Goal: Task Accomplishment & Management: Complete application form

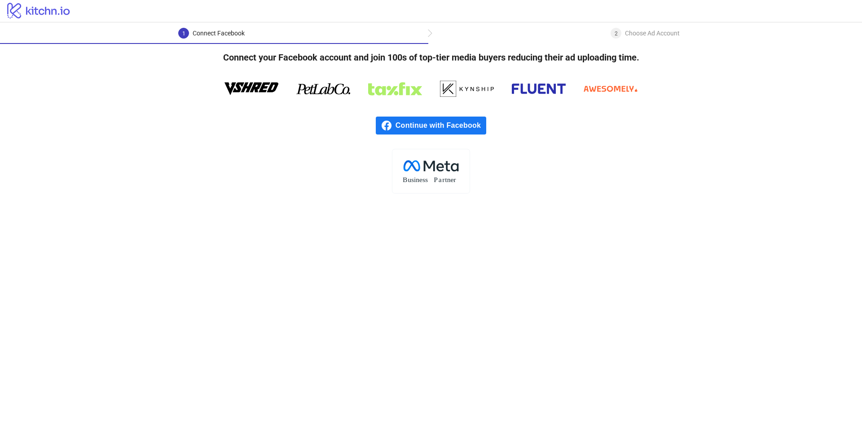
click at [437, 173] on rect at bounding box center [431, 171] width 78 height 44
drag, startPoint x: 613, startPoint y: 56, endPoint x: 622, endPoint y: 49, distance: 11.9
click at [613, 56] on h4 "Connect your Facebook account and join 100s of top-tier media buyers reducing t…" at bounding box center [431, 57] width 445 height 27
click at [631, 41] on div "2 Choose Ad Account" at bounding box center [644, 36] width 69 height 16
click at [631, 35] on div "Choose Ad Account" at bounding box center [652, 33] width 55 height 11
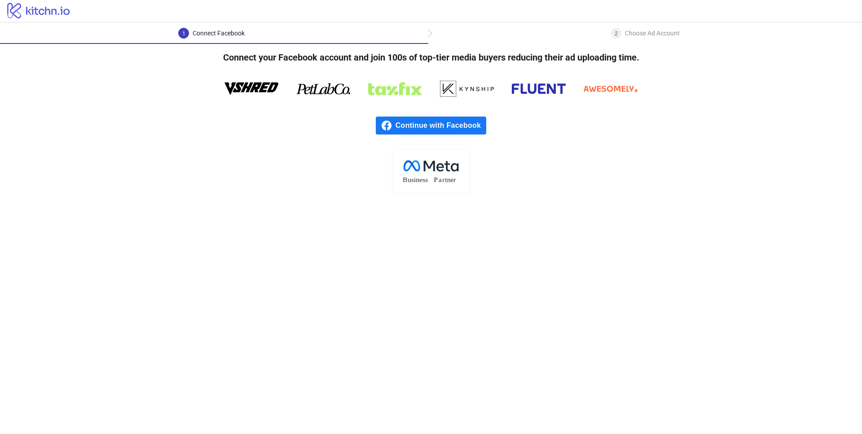
click at [430, 36] on div "2 Choose Ad Account" at bounding box center [645, 36] width 434 height 16
click at [427, 69] on h4 "Connect your Facebook account and join 100s of top-tier media buyers reducing t…" at bounding box center [431, 57] width 445 height 27
click at [187, 91] on div at bounding box center [431, 88] width 539 height 27
copy span "Continue with Facebook"
click at [561, 160] on div ".cls-1{fill:none;}.cls-2{fill:#fff;}.cls-3{fill:#f1f4f7;}.cls-4,.cls-8{fill:#1c…" at bounding box center [431, 171] width 862 height 45
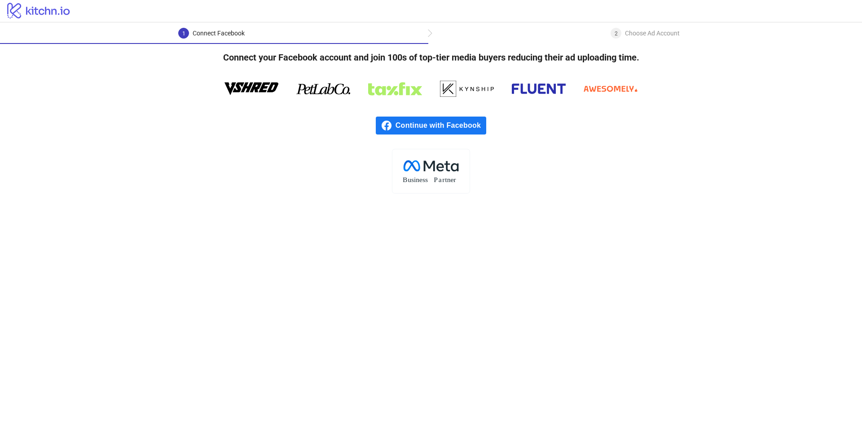
click at [407, 195] on main "1 Connect Facebook 2 Choose Ad Account Connect your Facebook account and join 1…" at bounding box center [431, 228] width 862 height 412
click at [425, 129] on span "Continue with Facebook" at bounding box center [440, 126] width 91 height 18
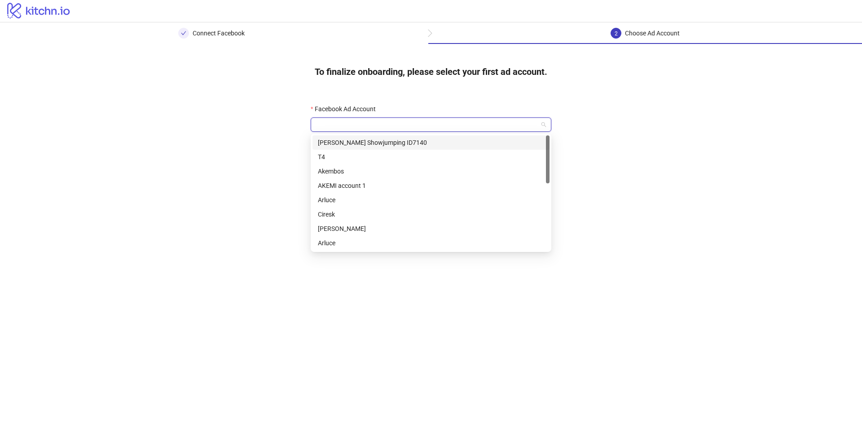
click at [394, 123] on input "Facebook Ad Account" at bounding box center [427, 124] width 222 height 13
click at [400, 142] on div "Lucas Vium Showjumping ID7140" at bounding box center [431, 143] width 226 height 10
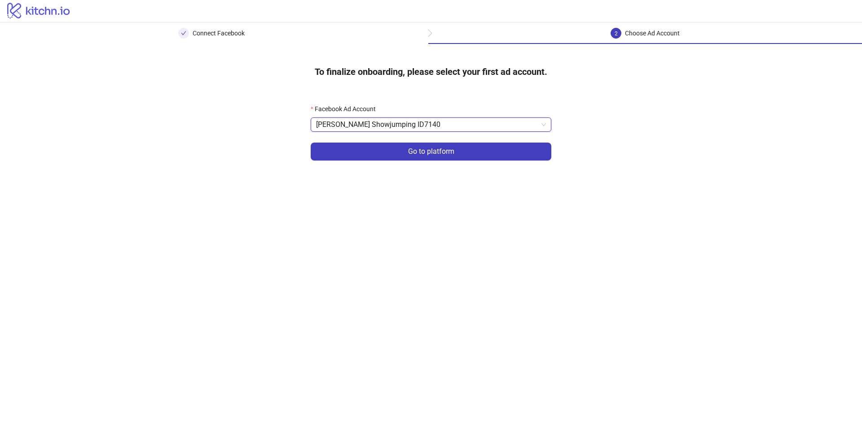
click at [256, 134] on div "To finalize onboarding, please select your first ad account. Facebook Ad Accoun…" at bounding box center [431, 115] width 862 height 142
click at [465, 125] on span "Lucas Vium Showjumping ID7140" at bounding box center [431, 124] width 230 height 13
click at [384, 90] on div "Facebook Ad Account Lucas Vium Showjumping ID7140 Lucas Vium Showjumping ID7140…" at bounding box center [430, 138] width 269 height 96
click at [426, 124] on span "Lucas Vium Showjumping ID7140" at bounding box center [431, 124] width 230 height 13
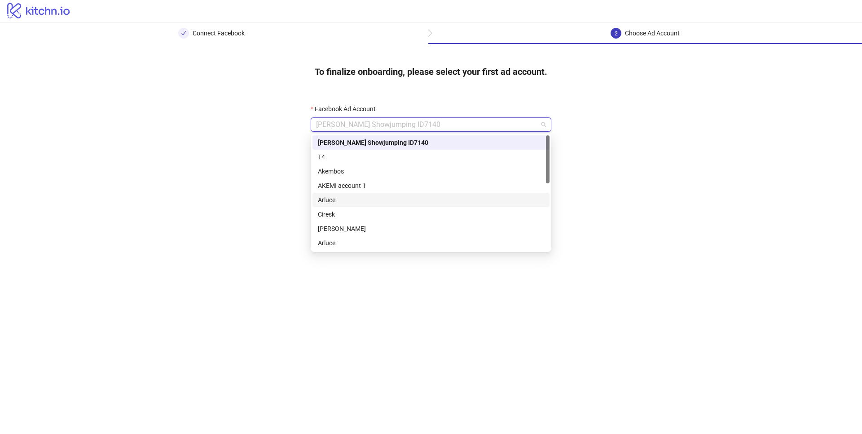
scroll to position [158, 0]
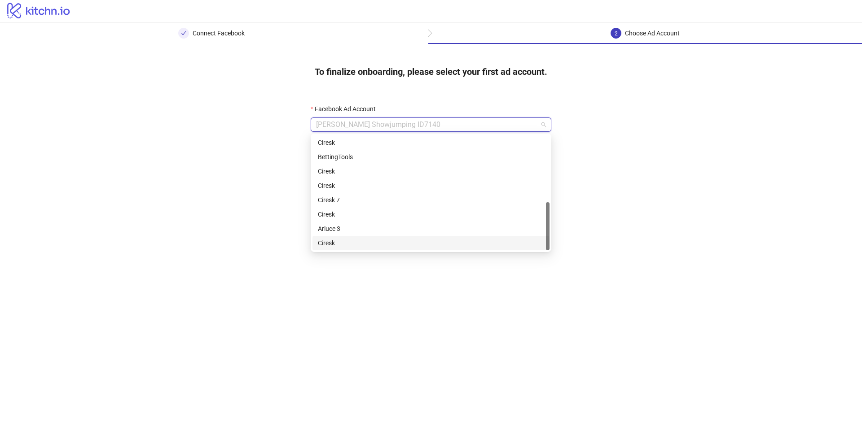
click at [392, 244] on div "Ciresk" at bounding box center [431, 243] width 226 height 10
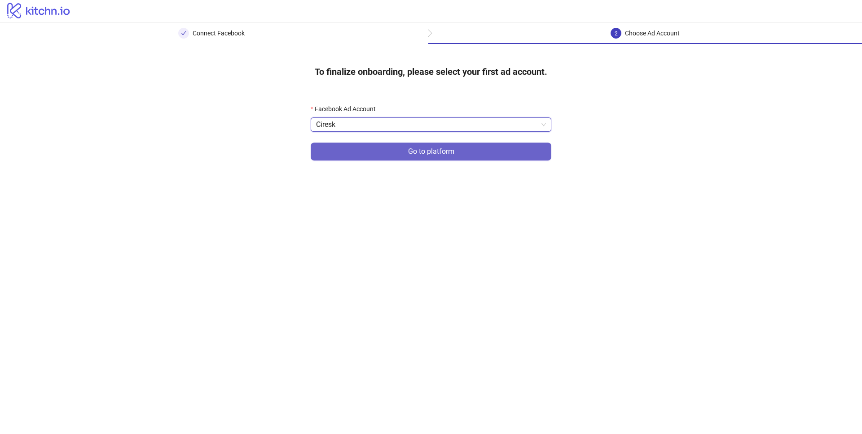
click at [406, 145] on button "Go to platform" at bounding box center [431, 152] width 241 height 18
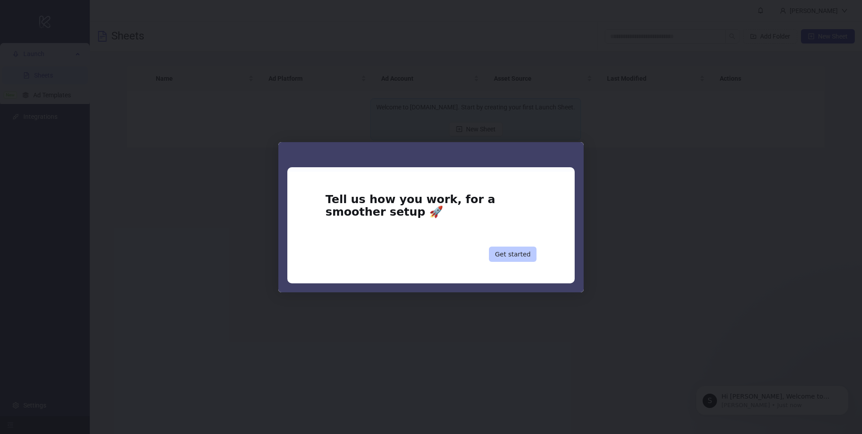
click at [516, 251] on button "Get started" at bounding box center [513, 254] width 48 height 15
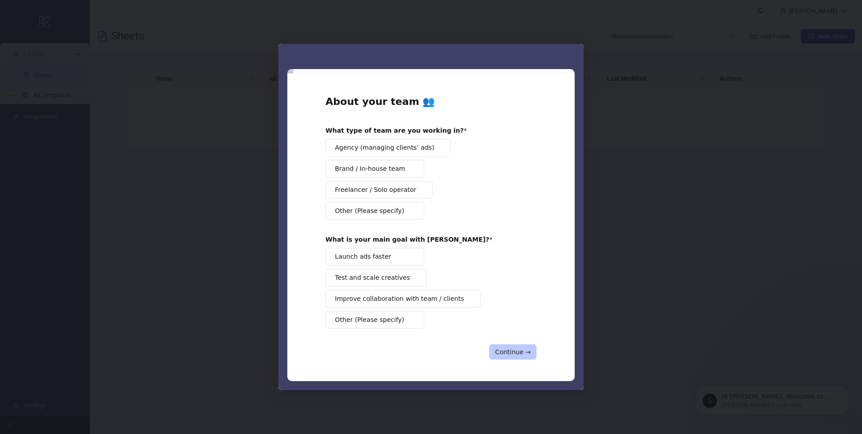
click at [526, 351] on button "Continue →" at bounding box center [512, 352] width 47 height 15
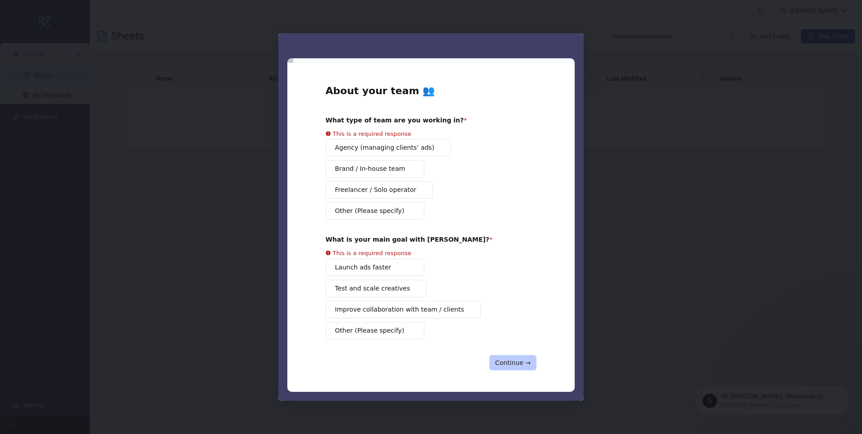
click at [515, 363] on button "Continue →" at bounding box center [512, 362] width 47 height 15
click at [245, 80] on div "Intercom messenger" at bounding box center [431, 217] width 862 height 434
drag, startPoint x: 245, startPoint y: 80, endPoint x: 269, endPoint y: 81, distance: 23.8
click at [245, 80] on div "Intercom messenger" at bounding box center [431, 217] width 862 height 434
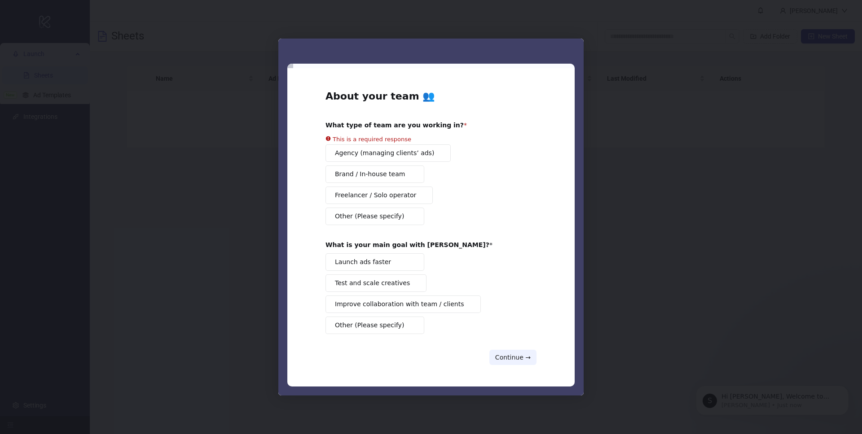
click at [397, 330] on button "Other (Please specify)" at bounding box center [374, 326] width 99 height 18
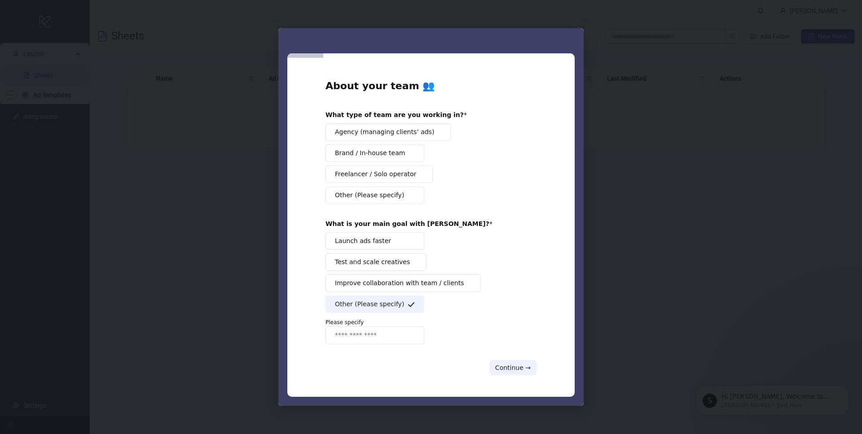
click at [392, 196] on span "Other (Please specify)" at bounding box center [369, 195] width 69 height 9
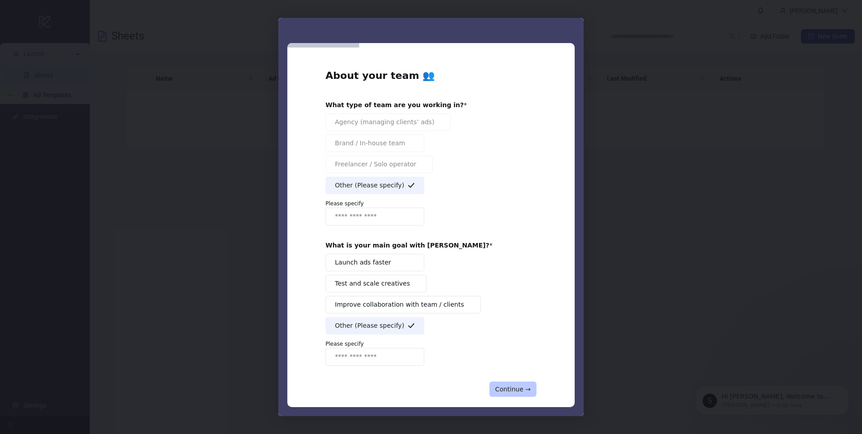
drag, startPoint x: 518, startPoint y: 396, endPoint x: 514, endPoint y: 394, distance: 5.0
click at [518, 396] on button "Continue →" at bounding box center [512, 389] width 47 height 15
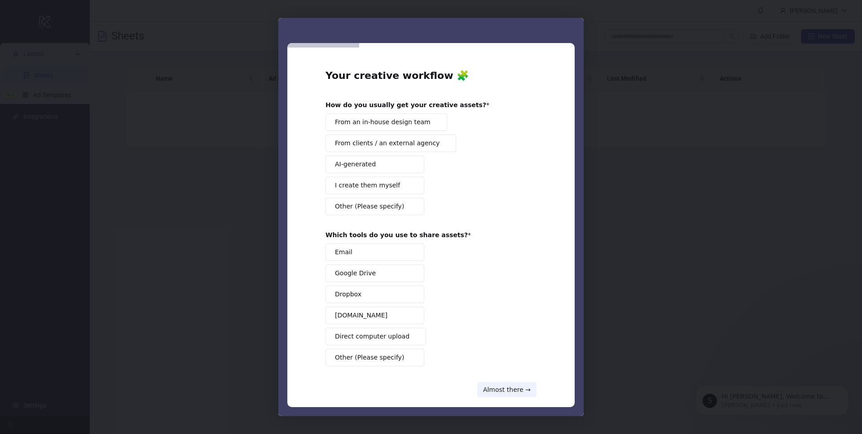
click at [512, 391] on button "Almost there →" at bounding box center [506, 389] width 59 height 15
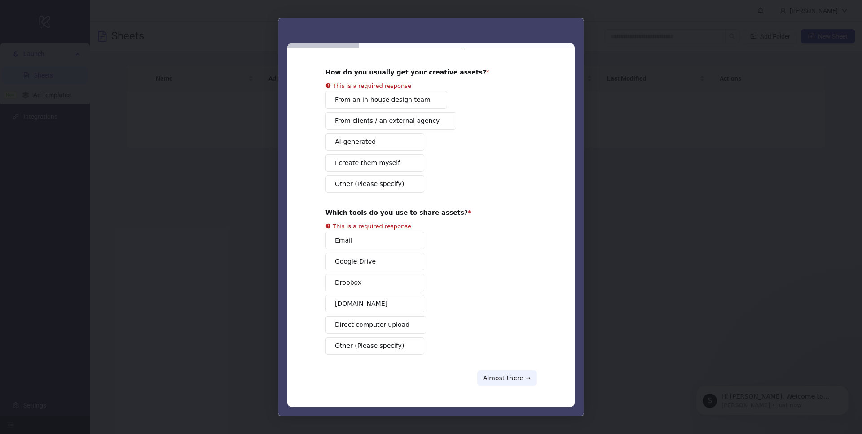
click at [387, 190] on button "Other (Please specify)" at bounding box center [374, 184] width 99 height 18
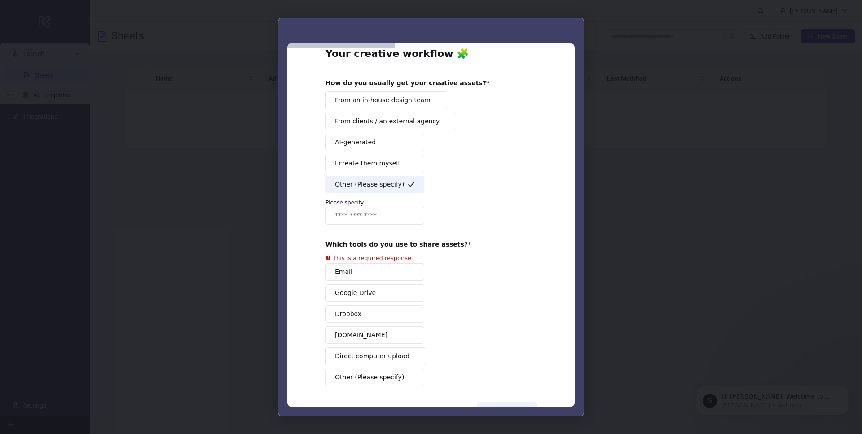
click at [377, 214] on input "Enter response" at bounding box center [374, 216] width 99 height 18
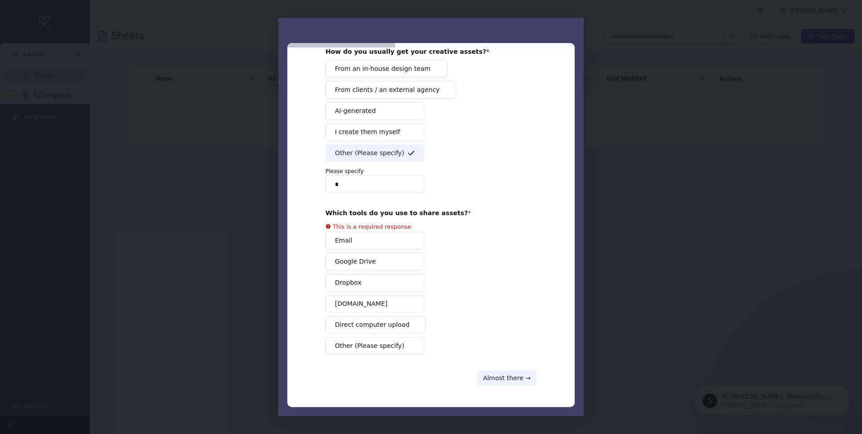
click at [383, 346] on span "Other (Please specify)" at bounding box center [369, 346] width 69 height 9
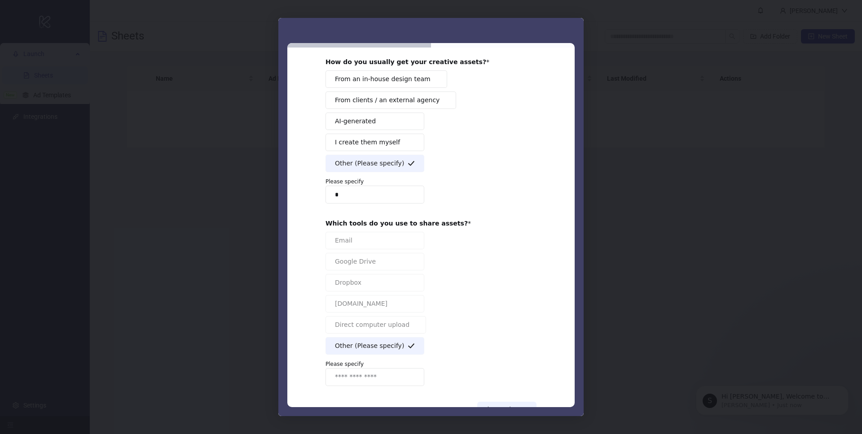
click at [325, 337] on button "Other (Please specify)" at bounding box center [374, 346] width 99 height 18
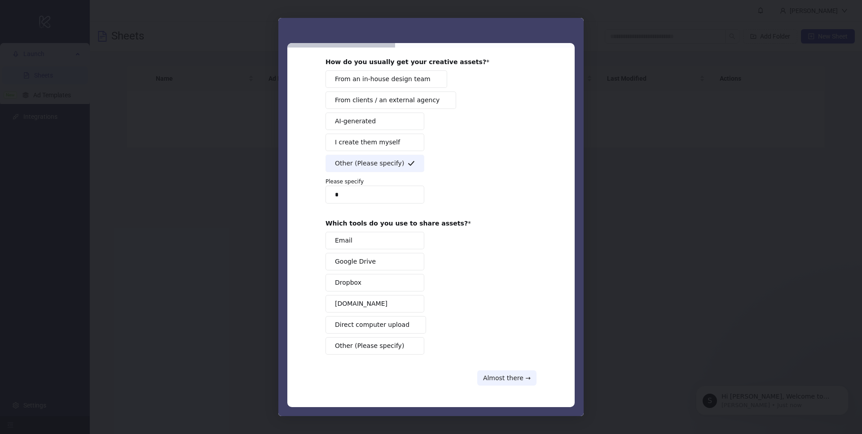
click at [383, 351] on button "Other (Please specify)" at bounding box center [374, 346] width 99 height 18
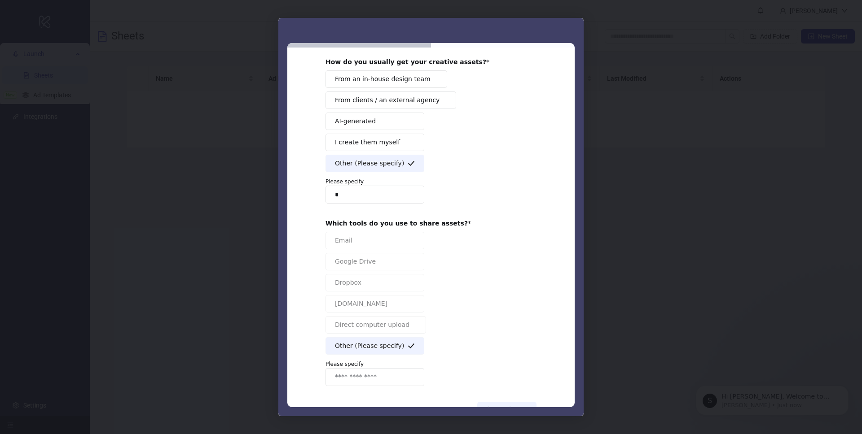
click at [373, 378] on input "Enter response" at bounding box center [374, 377] width 99 height 18
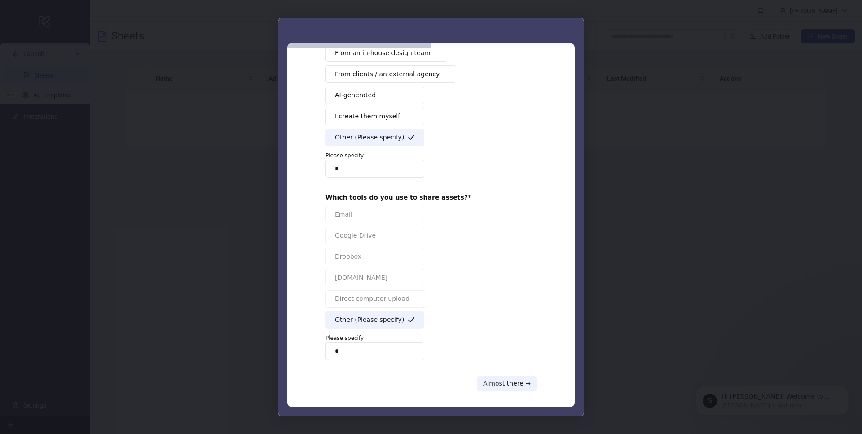
scroll to position [74, 0]
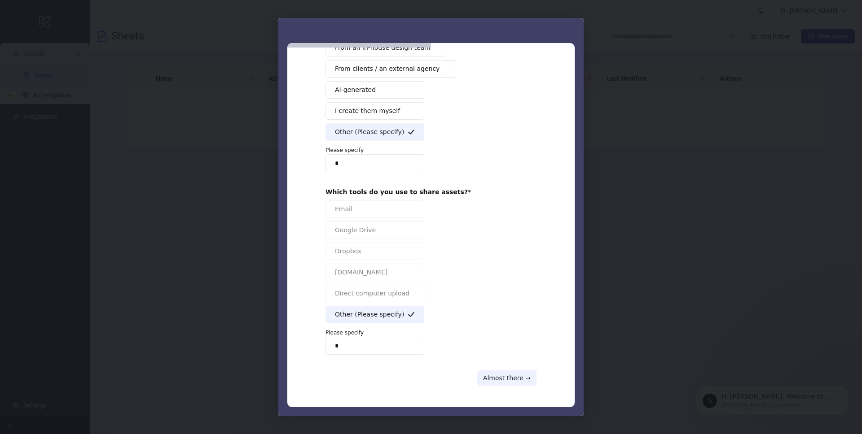
click at [511, 362] on div "Your creative workflow 🧩 How do you usually get your creative assets? From an i…" at bounding box center [430, 190] width 211 height 391
click at [514, 379] on button "Almost there →" at bounding box center [506, 378] width 59 height 15
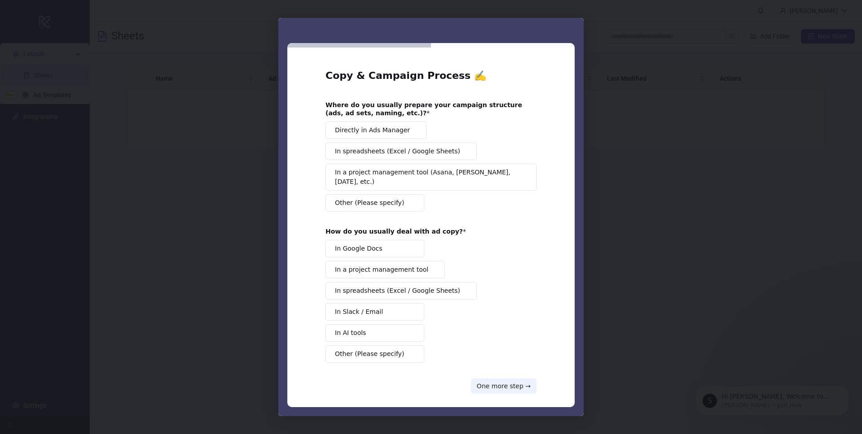
click at [405, 347] on button "Other (Please specify)" at bounding box center [374, 355] width 99 height 18
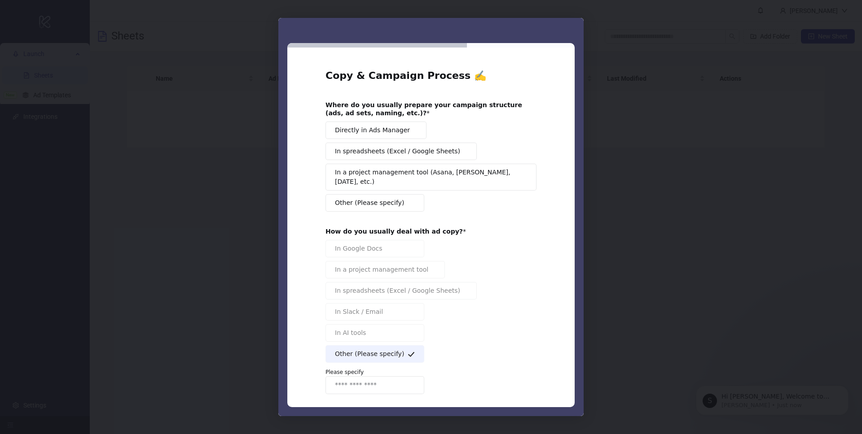
click at [378, 198] on span "Other (Please specify)" at bounding box center [369, 202] width 69 height 9
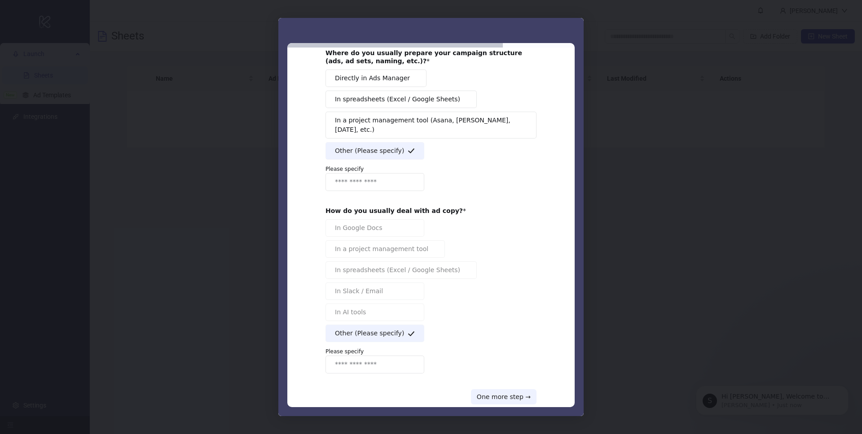
scroll to position [61, 0]
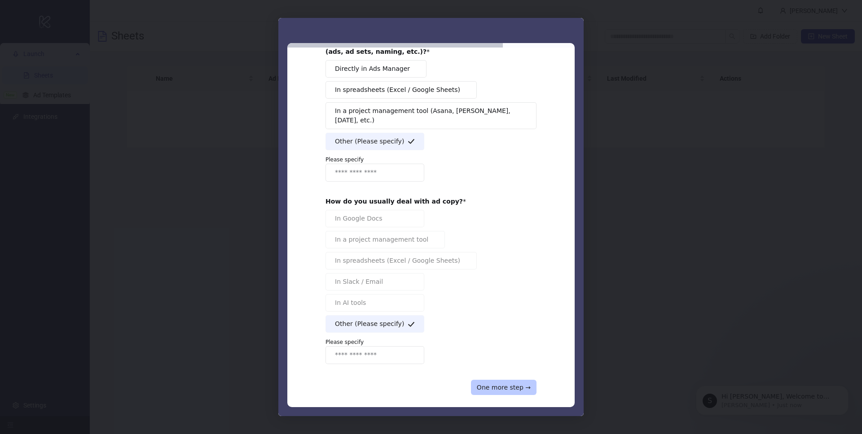
click at [515, 380] on button "One more step →" at bounding box center [504, 387] width 66 height 15
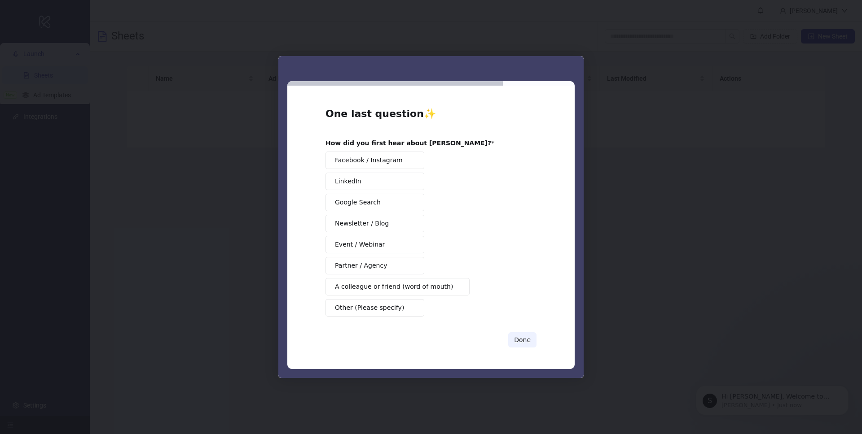
click at [395, 343] on div "Done" at bounding box center [430, 340] width 211 height 15
click at [393, 311] on span "Other (Please specify)" at bounding box center [369, 307] width 69 height 9
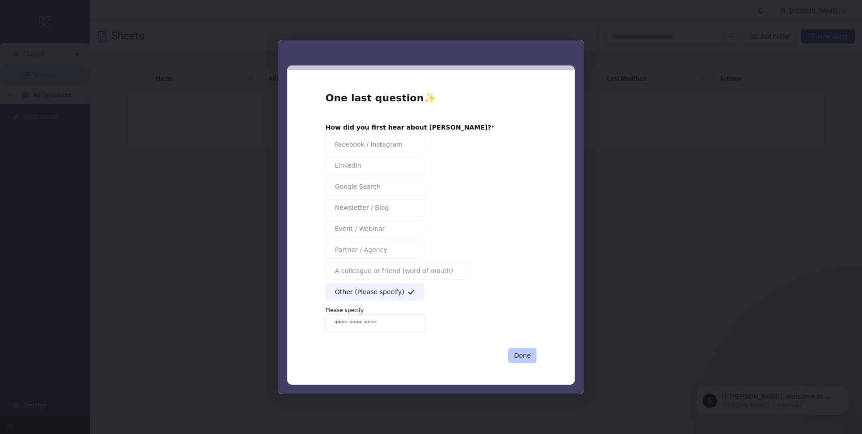
click at [527, 357] on button "Done" at bounding box center [522, 355] width 28 height 15
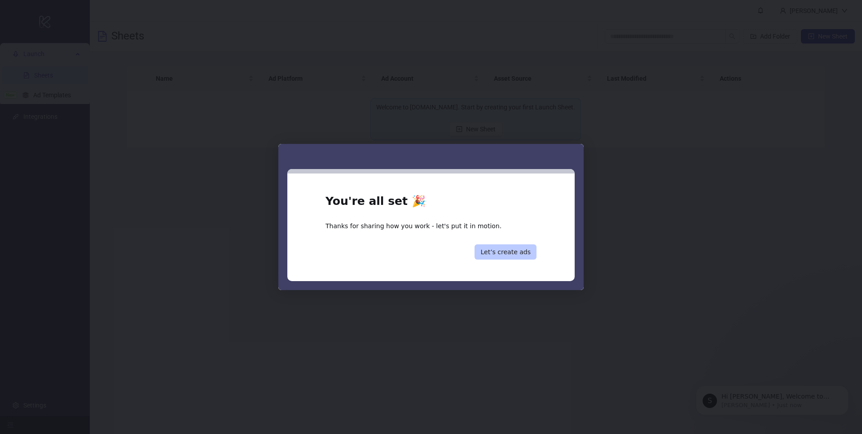
click at [514, 250] on button "Let’s create ads" at bounding box center [505, 252] width 62 height 15
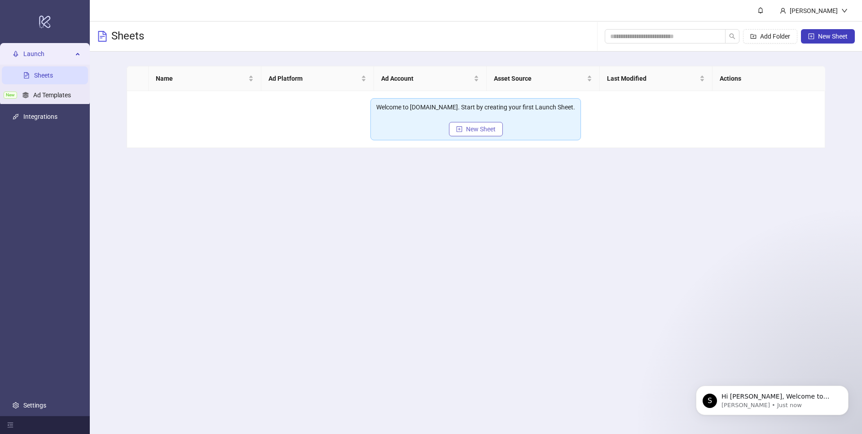
click at [478, 133] on button "New Sheet" at bounding box center [476, 129] width 54 height 14
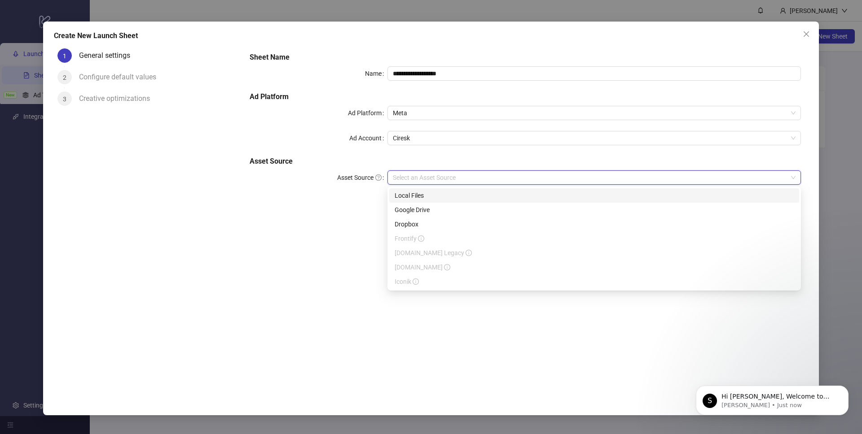
click at [463, 182] on input "Asset Source" at bounding box center [590, 177] width 394 height 13
click at [347, 179] on label "Asset Source" at bounding box center [362, 178] width 50 height 14
click at [393, 179] on input "Asset Source" at bounding box center [590, 177] width 394 height 13
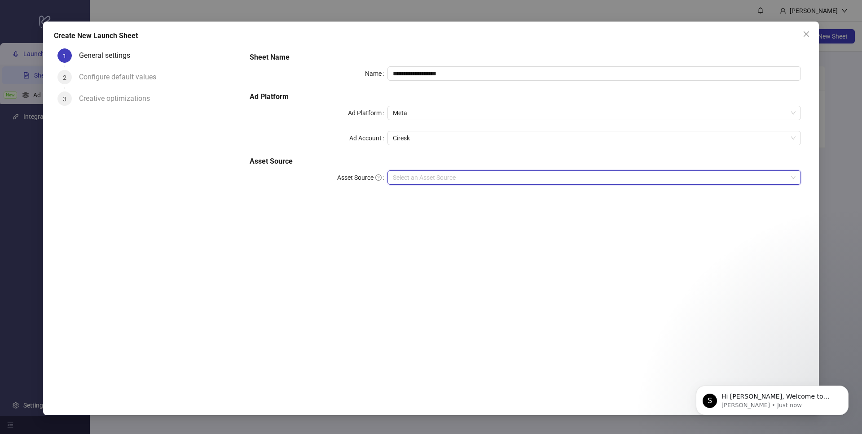
click at [27, 179] on div "**********" at bounding box center [431, 217] width 862 height 434
click at [31, 133] on div "**********" at bounding box center [431, 217] width 862 height 434
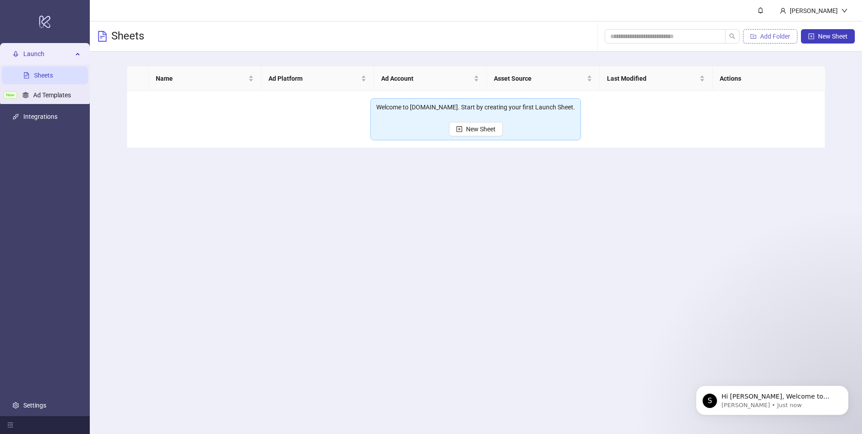
click at [793, 36] on button "Add Folder" at bounding box center [770, 36] width 54 height 14
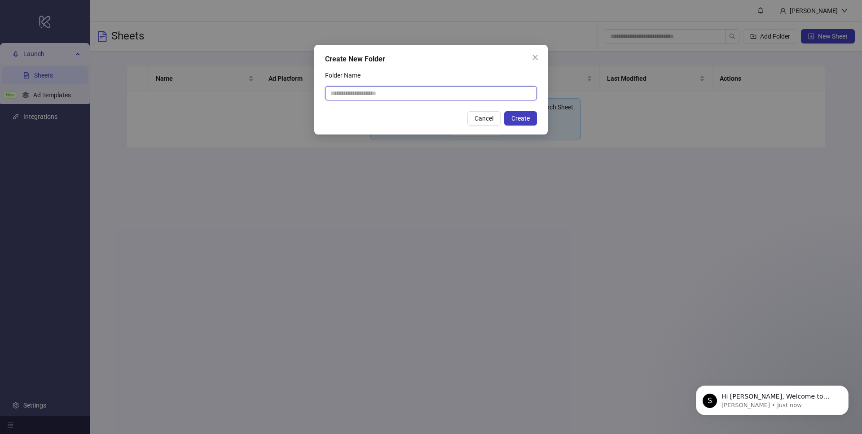
click at [413, 99] on input "Folder Name" at bounding box center [431, 93] width 212 height 14
type input "**********"
click at [525, 122] on button "Create" at bounding box center [520, 118] width 33 height 14
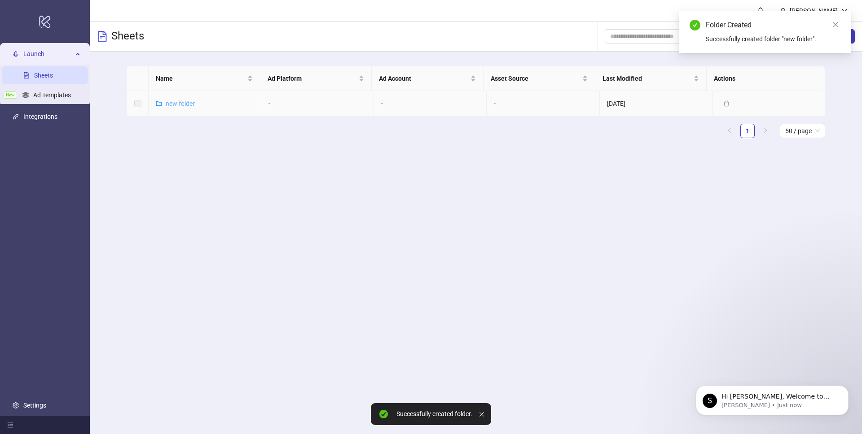
click at [172, 102] on link "new folder" at bounding box center [180, 103] width 29 height 7
click at [723, 105] on icon "delete" at bounding box center [725, 104] width 5 height 6
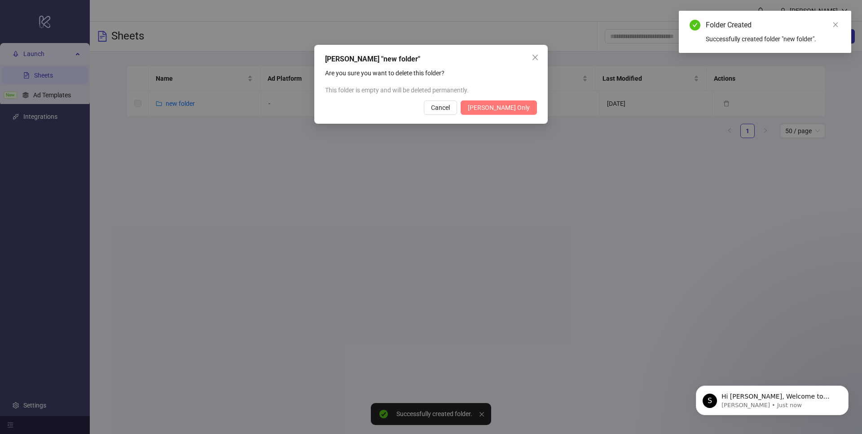
click at [530, 105] on button "Delete Folder Only" at bounding box center [498, 108] width 76 height 14
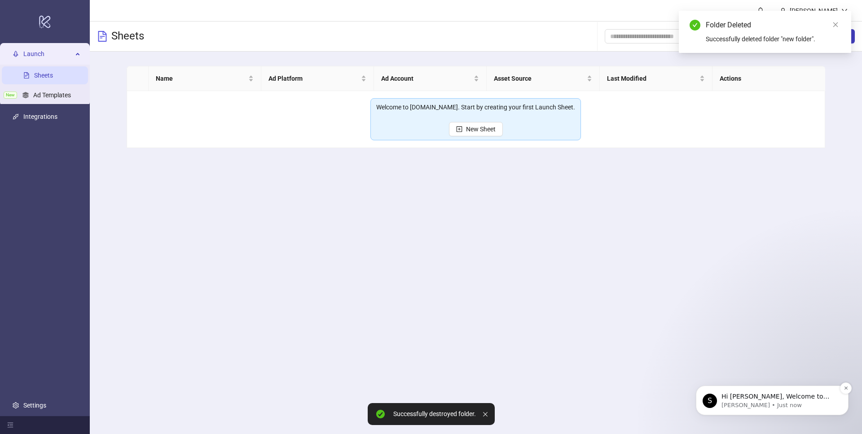
click at [811, 403] on p "Simon • Just now" at bounding box center [779, 406] width 116 height 8
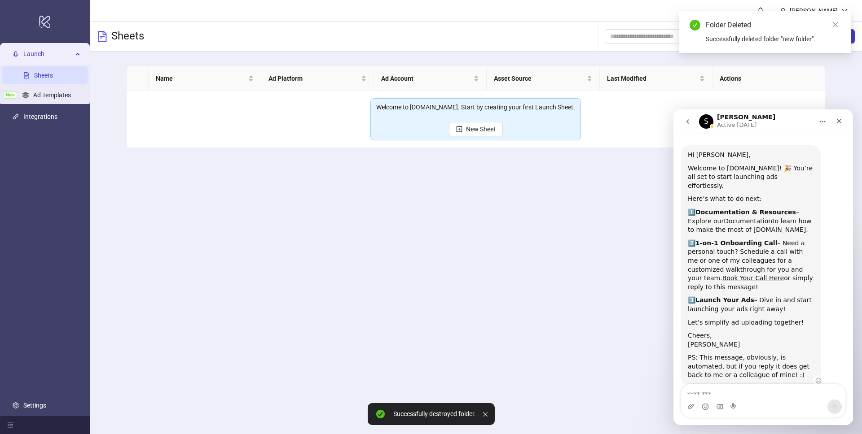
scroll to position [26, 0]
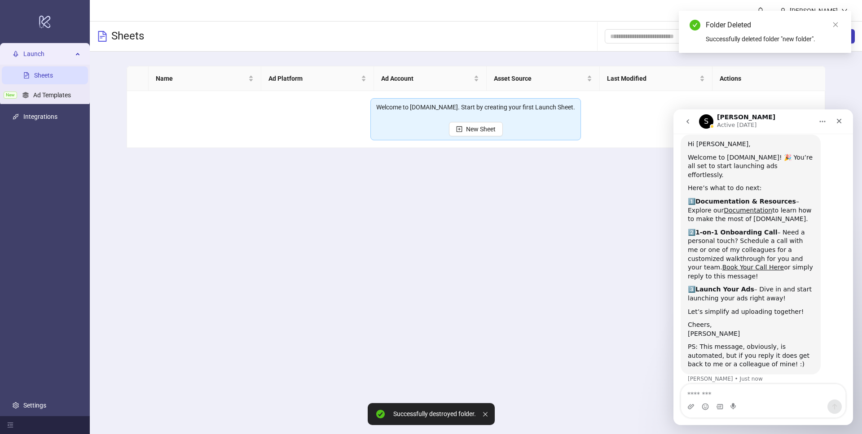
click at [578, 268] on main "Lucas Vium Sheets Add Folder New Sheet Name Ad Platform Ad Account Asset Source…" at bounding box center [476, 217] width 772 height 434
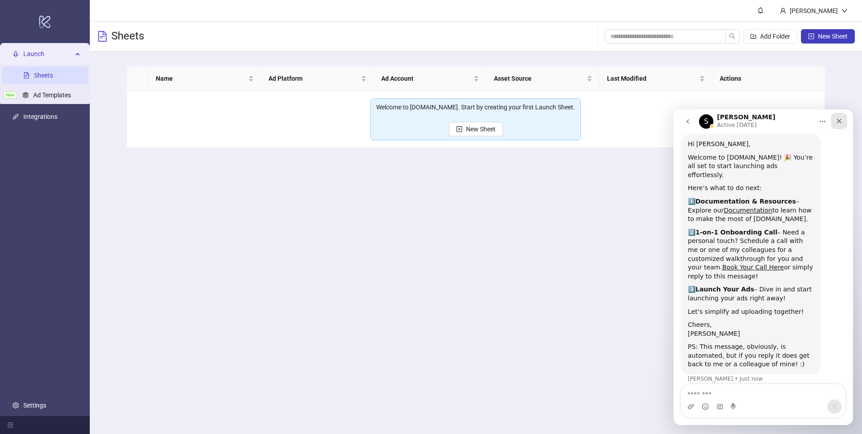
click at [838, 122] on icon "Close" at bounding box center [838, 121] width 5 height 5
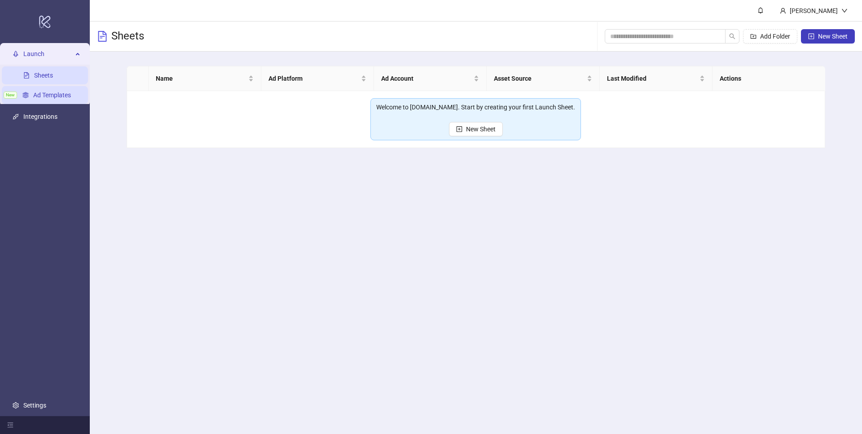
click at [64, 96] on link "Ad Templates" at bounding box center [52, 95] width 38 height 7
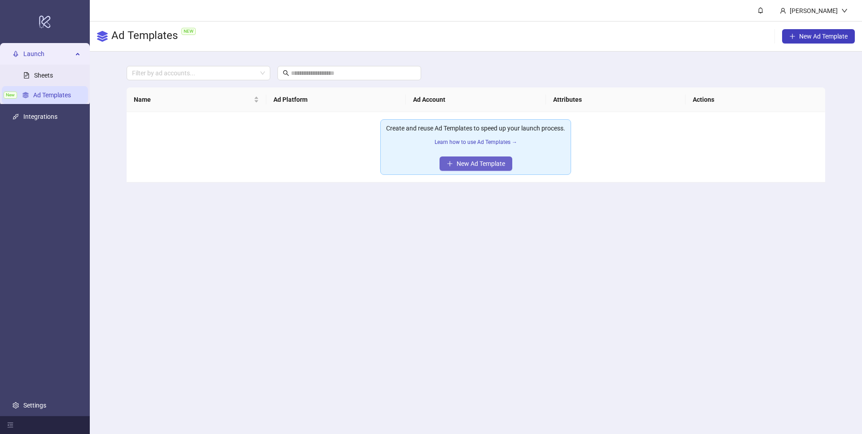
click at [497, 165] on span "New Ad Template" at bounding box center [480, 163] width 48 height 7
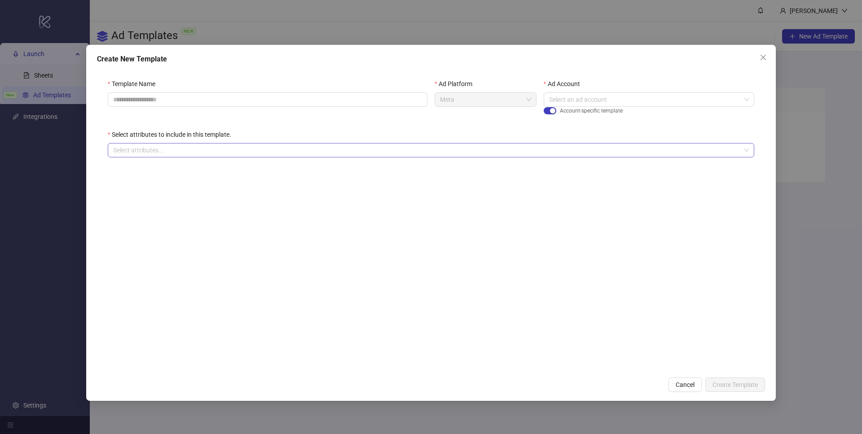
click at [229, 146] on div at bounding box center [425, 150] width 633 height 13
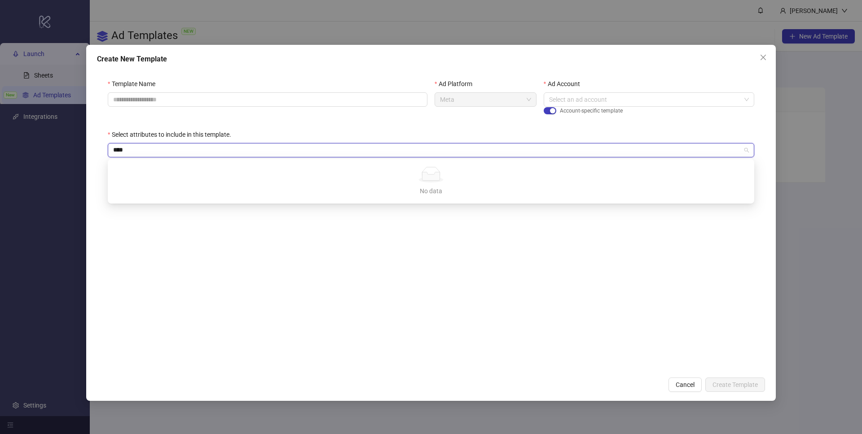
type input "*****"
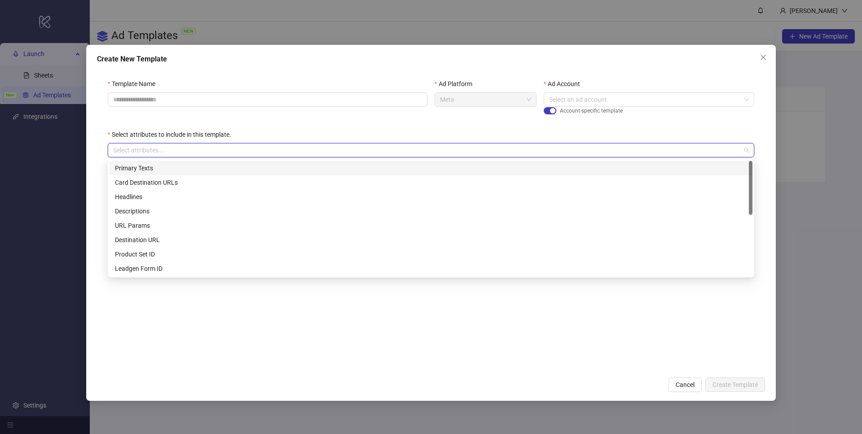
type input "*"
click at [155, 171] on div "Primary Texts" at bounding box center [431, 168] width 632 height 10
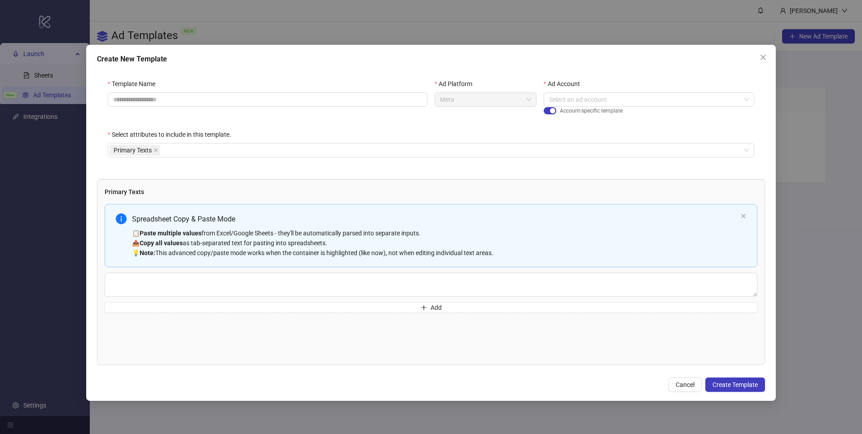
click at [101, 154] on div "Template Name Ad Platform Meta Ad Account Select an ad account Account-specific…" at bounding box center [431, 123] width 668 height 111
click at [354, 302] on div "Spreadsheet Copy & Paste Mode 📋 Paste multiple values from Excel/Google Sheets …" at bounding box center [431, 258] width 653 height 109
click at [348, 311] on button "Add" at bounding box center [431, 307] width 653 height 11
click at [683, 390] on button "Cancel" at bounding box center [684, 385] width 33 height 14
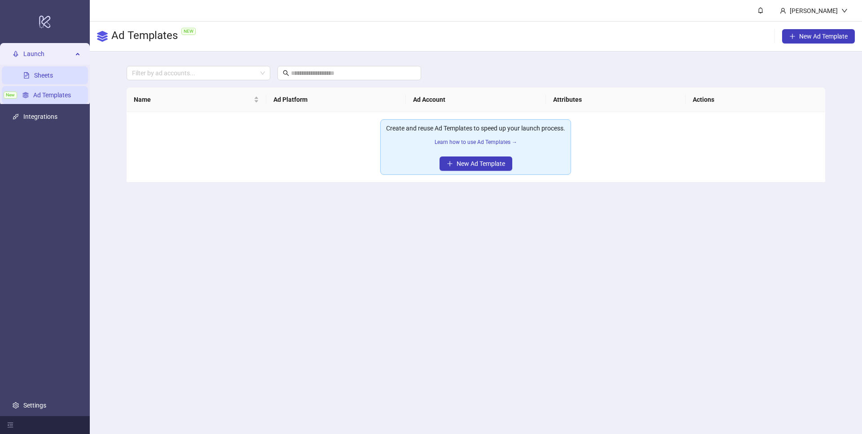
click at [35, 77] on link "Sheets" at bounding box center [43, 75] width 19 height 7
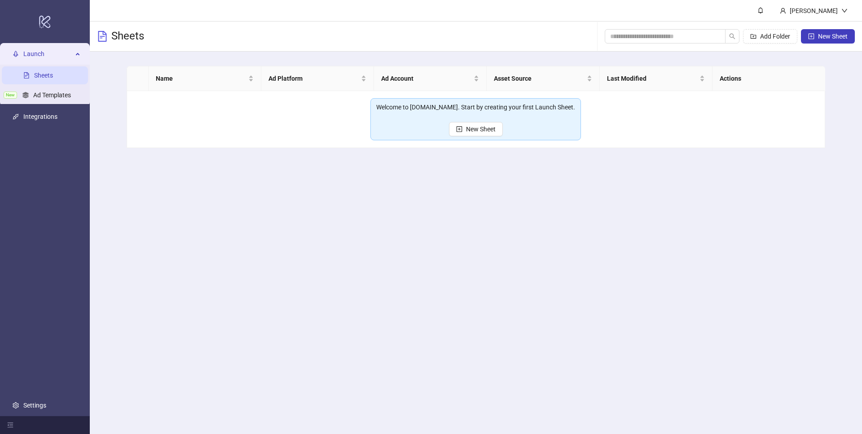
click at [371, 213] on main "Lucas Vium Sheets Add Folder New Sheet Name Ad Platform Ad Account Asset Source…" at bounding box center [476, 217] width 772 height 434
click at [425, 161] on main "Name Ad Platform Ad Account Asset Source Last Modified Actions Welcome to Kitch…" at bounding box center [475, 107] width 713 height 111
click at [354, 206] on main "Lucas Vium Sheets Add Folder New Sheet Name Ad Platform Ad Account Asset Source…" at bounding box center [476, 217] width 772 height 434
